Goal: Transaction & Acquisition: Purchase product/service

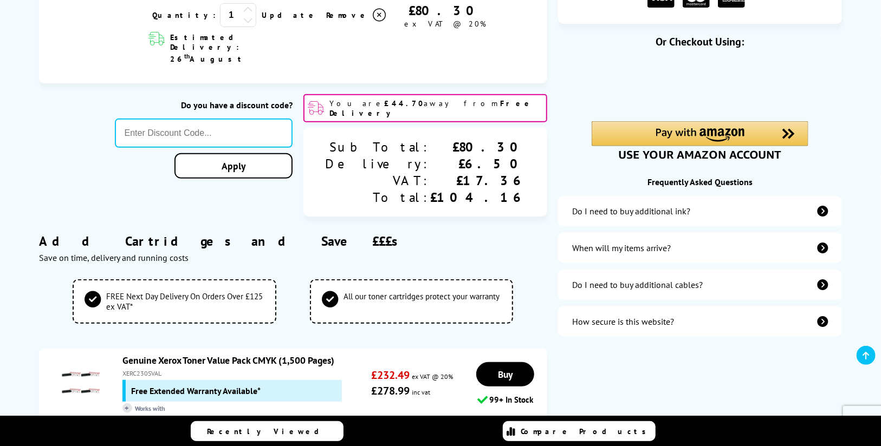
scroll to position [238, 0]
click at [196, 119] on input "text" at bounding box center [204, 133] width 178 height 29
paste input "XEROX10"
type input "XEROX10"
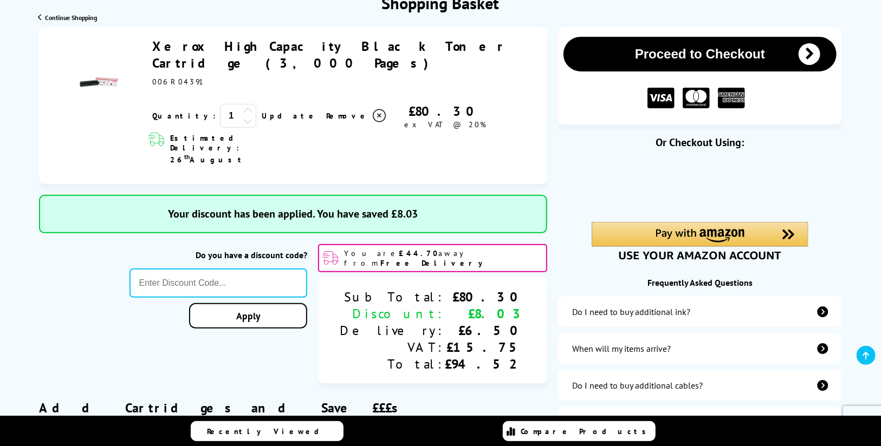
scroll to position [140, 0]
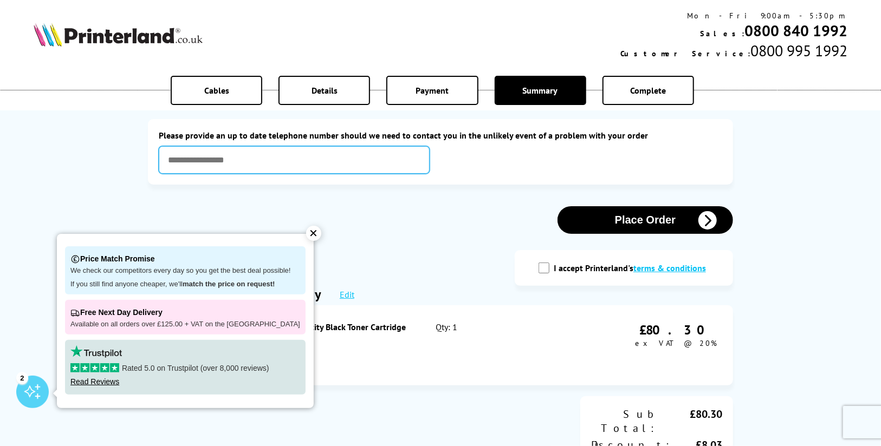
click at [272, 163] on input "text" at bounding box center [294, 160] width 271 height 28
type input "**********"
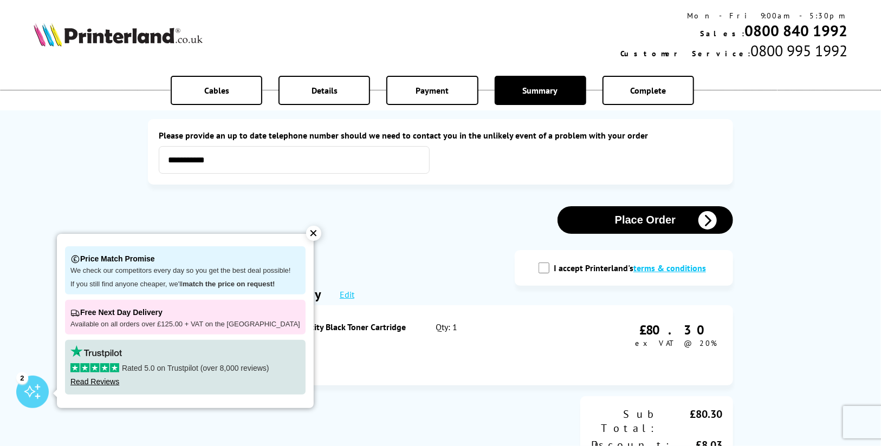
click at [648, 225] on button "Place Order" at bounding box center [645, 220] width 176 height 28
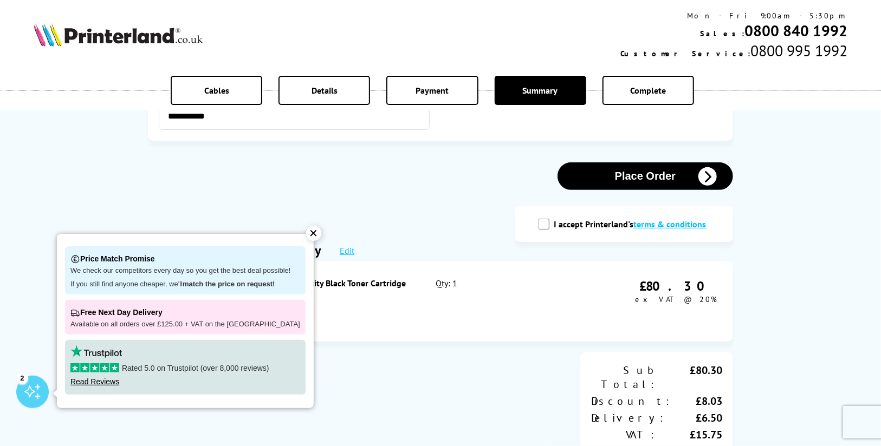
scroll to position [165, 0]
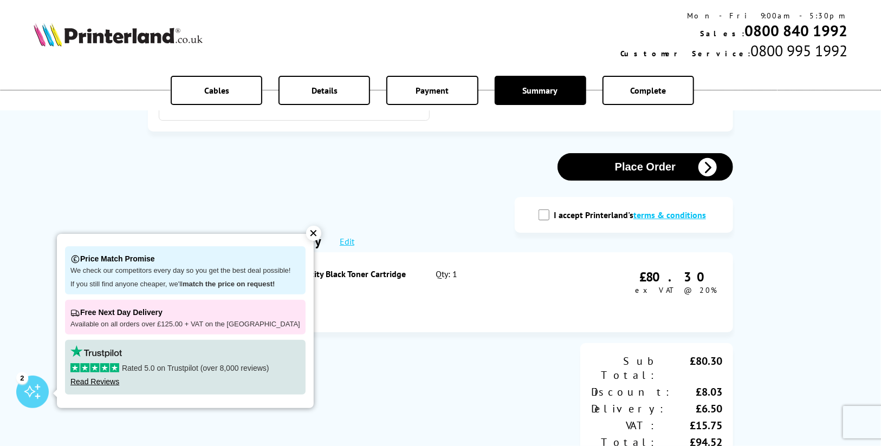
click at [306, 235] on div "✕" at bounding box center [313, 233] width 15 height 15
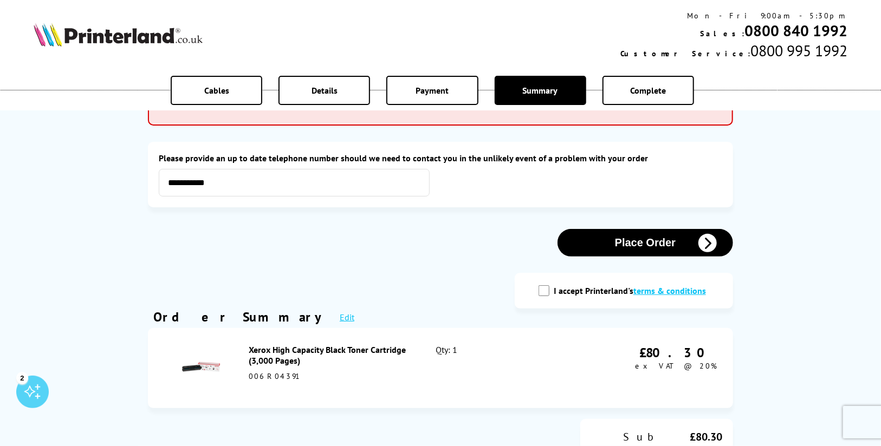
scroll to position [91, 0]
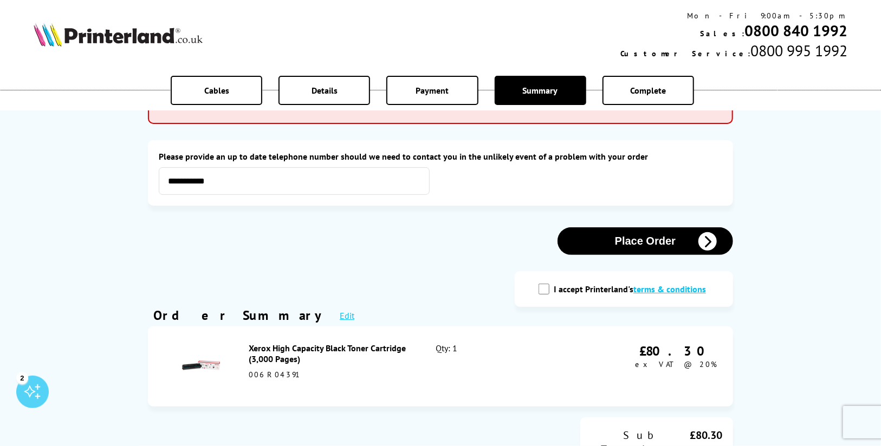
click at [546, 290] on input "I accept Printerland's terms & conditions" at bounding box center [544, 289] width 11 height 11
checkbox input "true"
click at [650, 244] on button "Place Order" at bounding box center [645, 242] width 176 height 28
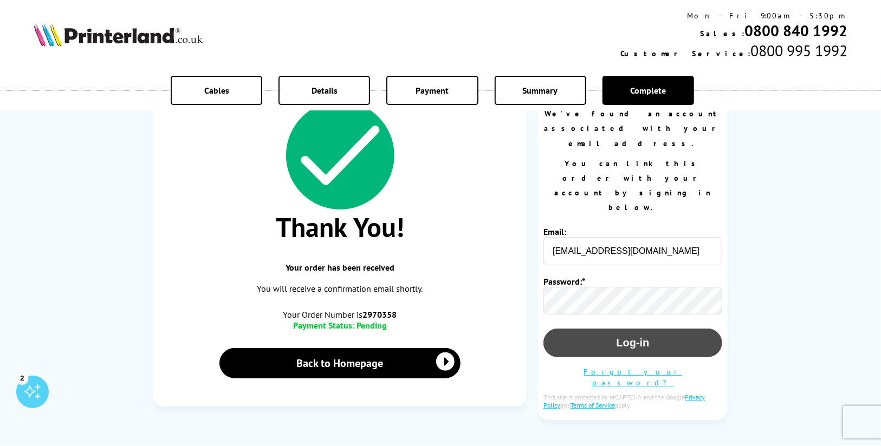
scroll to position [86, 0]
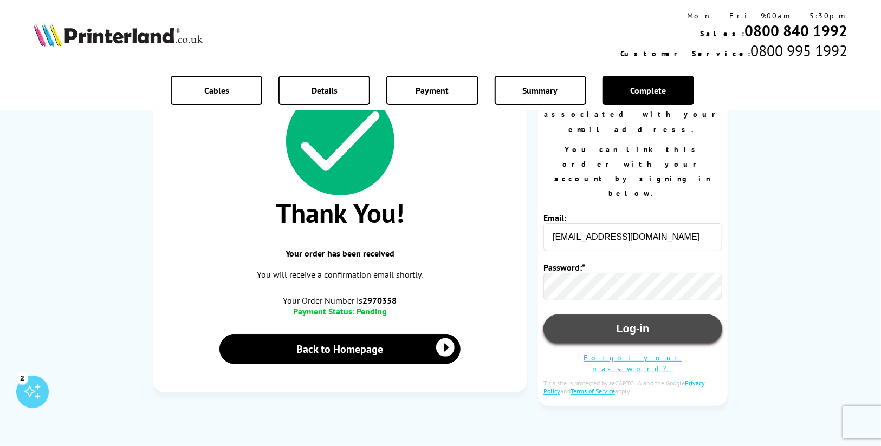
click at [618, 315] on button "Log-in" at bounding box center [632, 329] width 179 height 29
